Goal: Task Accomplishment & Management: Use online tool/utility

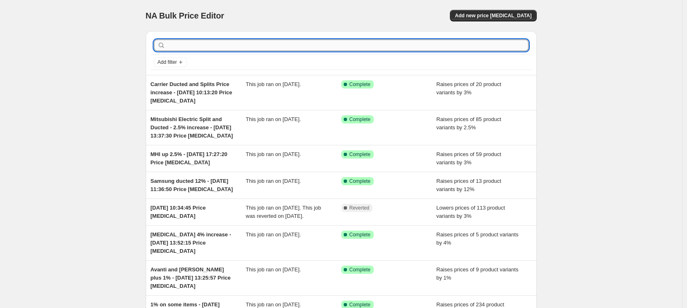
click at [186, 44] on input "text" at bounding box center [347, 46] width 361 height 12
type input "[MEDICAL_DATA]"
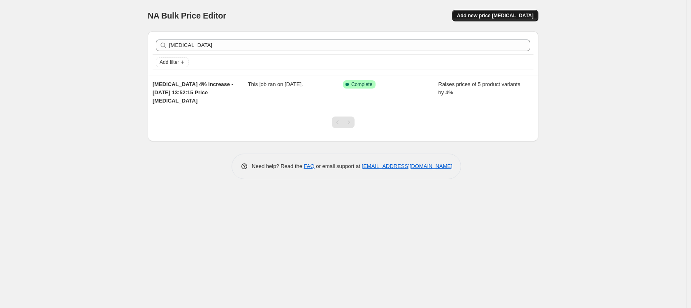
click at [508, 13] on span "Add new price [MEDICAL_DATA]" at bounding box center [495, 15] width 77 height 7
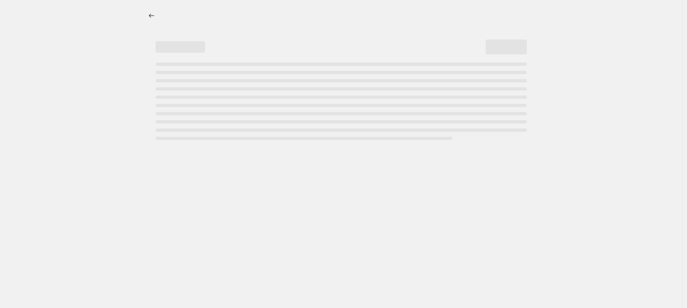
select select "percentage"
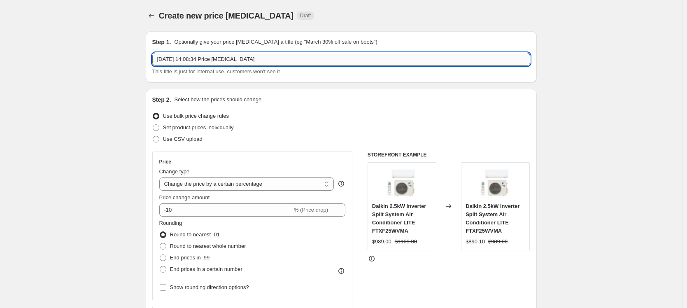
click at [160, 56] on input "[DATE] 14:08:34 Price [MEDICAL_DATA]" at bounding box center [341, 59] width 378 height 13
type input "[MEDICAL_DATA] price change 5% [DATE] 14:08:34 Price [MEDICAL_DATA]"
click at [330, 182] on select "Change the price to a certain amount Change the price by a certain amount Chang…" at bounding box center [246, 183] width 175 height 13
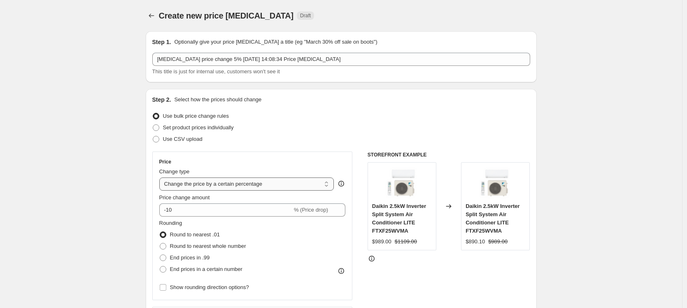
click at [161, 177] on select "Change the price to a certain amount Change the price by a certain amount Chang…" at bounding box center [246, 183] width 175 height 13
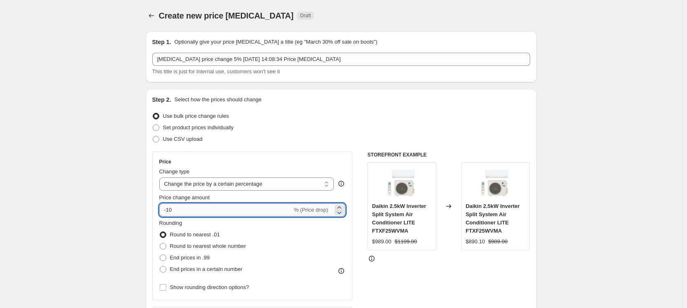
click at [203, 210] on input "-10" at bounding box center [225, 209] width 133 height 13
drag, startPoint x: 203, startPoint y: 210, endPoint x: 152, endPoint y: 208, distance: 51.1
click at [152, 208] on div "Step 2. Select how the prices should change Use bulk price change rules Set pro…" at bounding box center [341, 233] width 391 height 289
type input "5"
click at [166, 245] on span at bounding box center [163, 246] width 7 height 7
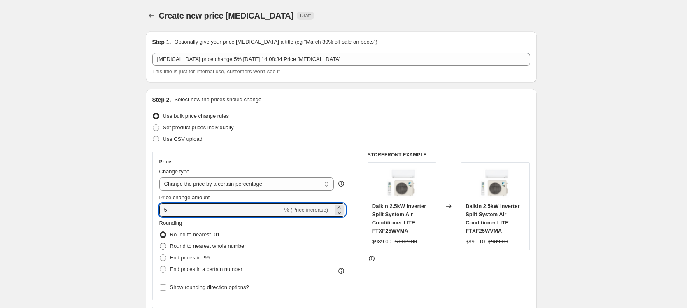
click at [160, 243] on input "Round to nearest whole number" at bounding box center [160, 243] width 0 height 0
radio input "true"
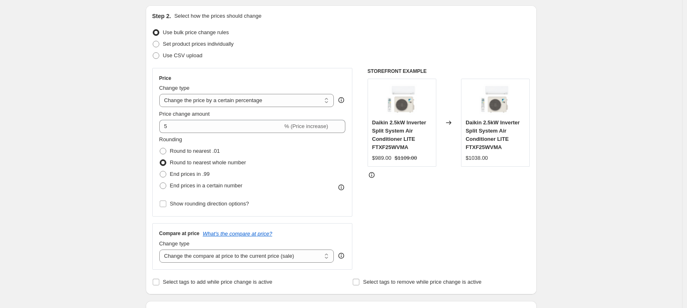
scroll to position [84, 0]
click at [330, 251] on select "Change the compare at price to the current price (sale) Change the compare at p…" at bounding box center [246, 255] width 175 height 13
click at [161, 249] on select "Change the compare at price to the current price (sale) Change the compare at p…" at bounding box center [246, 255] width 175 height 13
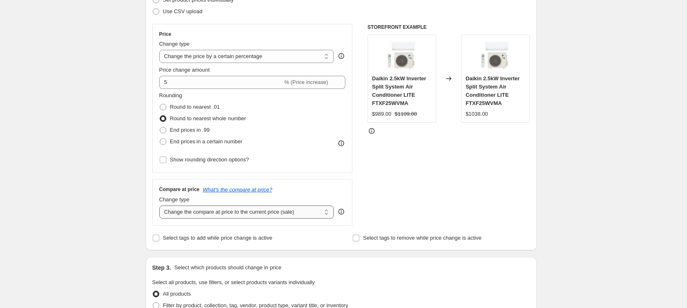
scroll to position [151, 0]
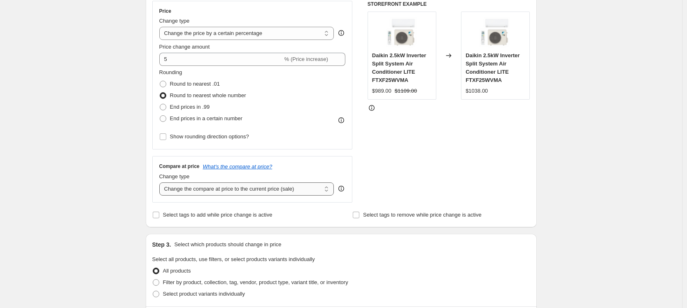
click at [174, 186] on select "Change the compare at price to the current price (sale) Change the compare at p…" at bounding box center [246, 188] width 175 height 13
select select "pp"
click at [161, 182] on select "Change the compare at price to the current price (sale) Change the compare at p…" at bounding box center [246, 188] width 175 height 13
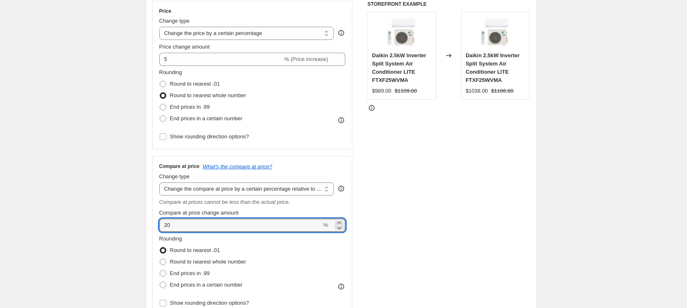
drag, startPoint x: 207, startPoint y: 228, endPoint x: 157, endPoint y: 219, distance: 50.9
click at [157, 219] on div "Compare at price What's the compare at price? Change type Change the compare at…" at bounding box center [252, 236] width 200 height 160
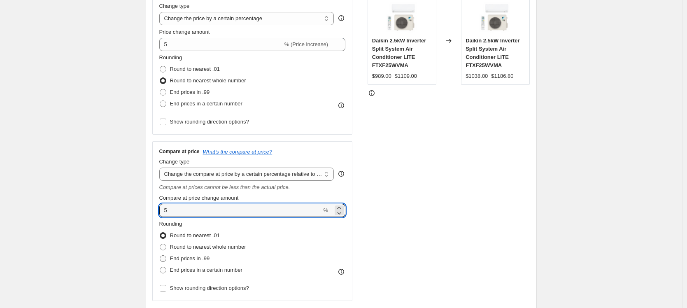
scroll to position [166, 0]
type input "5"
click at [166, 247] on span at bounding box center [163, 246] width 7 height 7
click at [160, 243] on input "Round to nearest whole number" at bounding box center [160, 243] width 0 height 0
radio input "true"
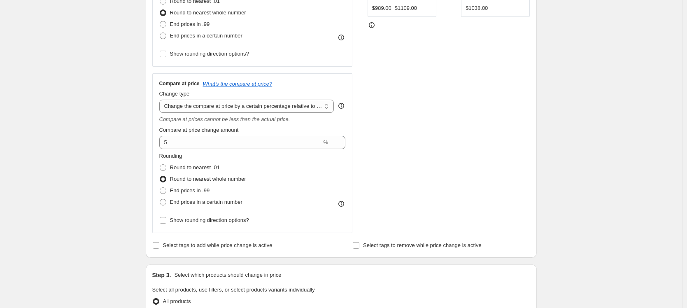
scroll to position [319, 0]
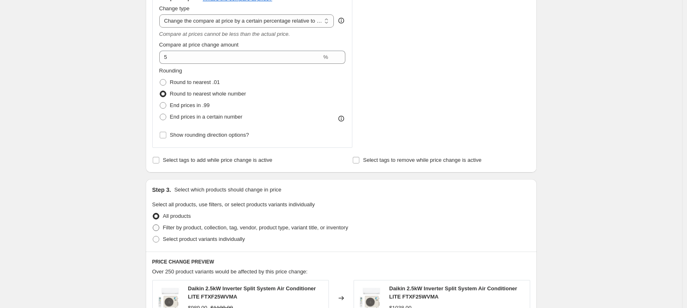
click at [157, 226] on span at bounding box center [156, 227] width 7 height 7
click at [153, 225] on input "Filter by product, collection, tag, vendor, product type, variant title, or inv…" at bounding box center [153, 224] width 0 height 0
radio input "true"
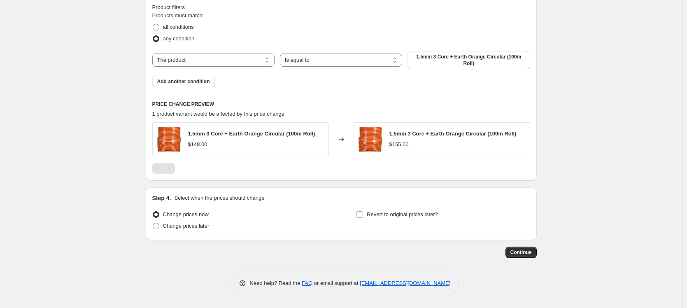
scroll to position [574, 0]
click at [518, 253] on span "Continue" at bounding box center [520, 252] width 21 height 7
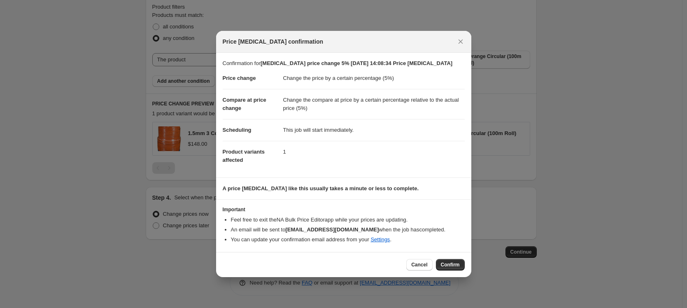
click at [444, 263] on span "Confirm" at bounding box center [450, 264] width 19 height 7
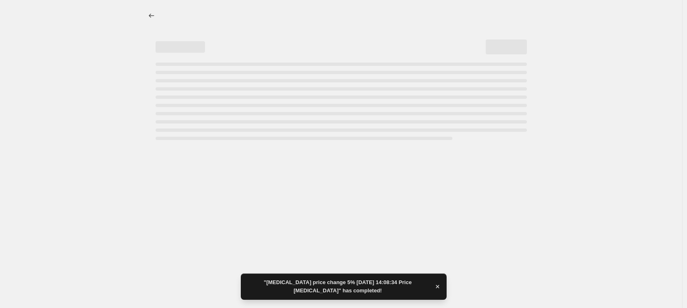
select select "percentage"
select select "pp"
